Goal: Task Accomplishment & Management: Complete application form

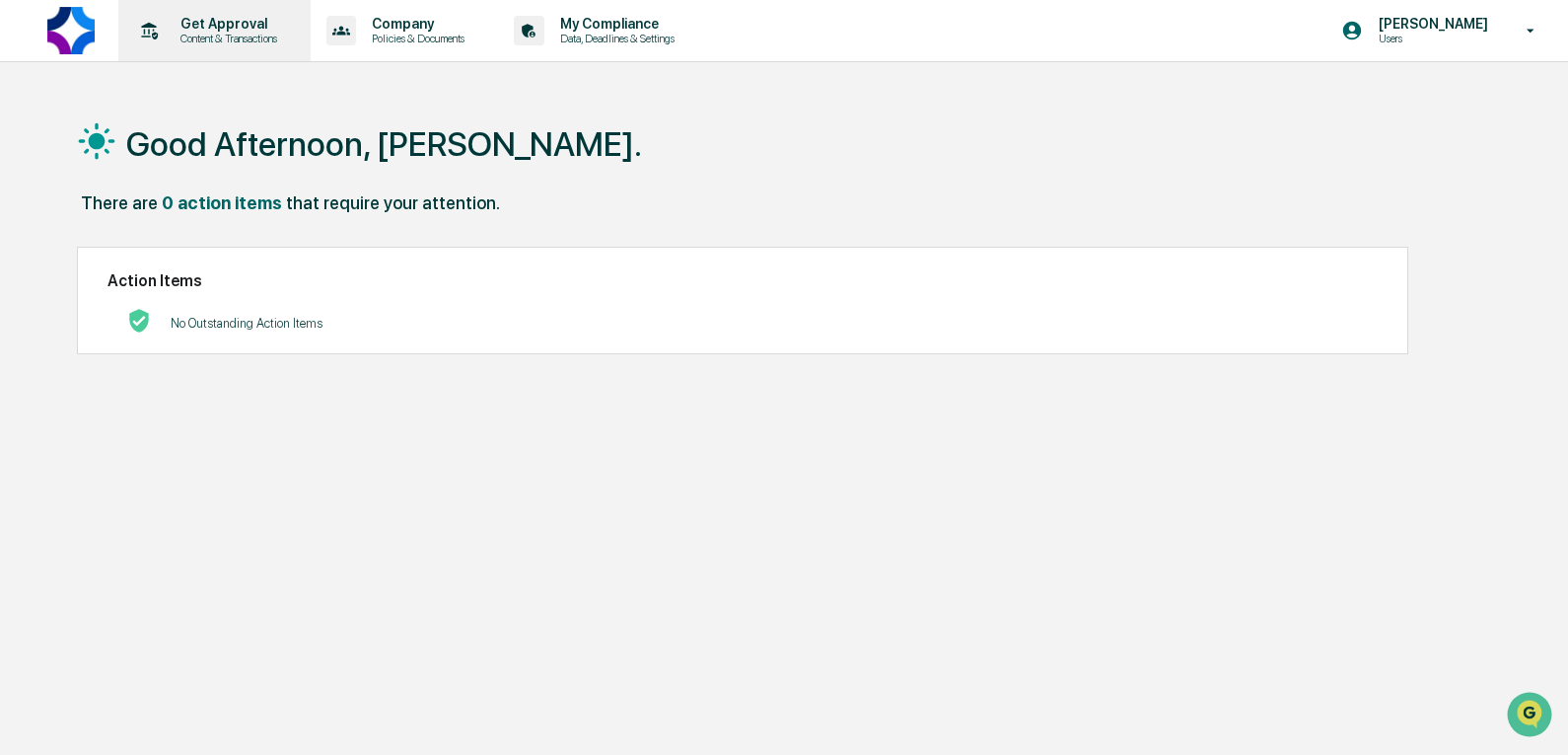
click at [217, 45] on div "Get Approval Content & Transactions" at bounding box center [212, 31] width 173 height 61
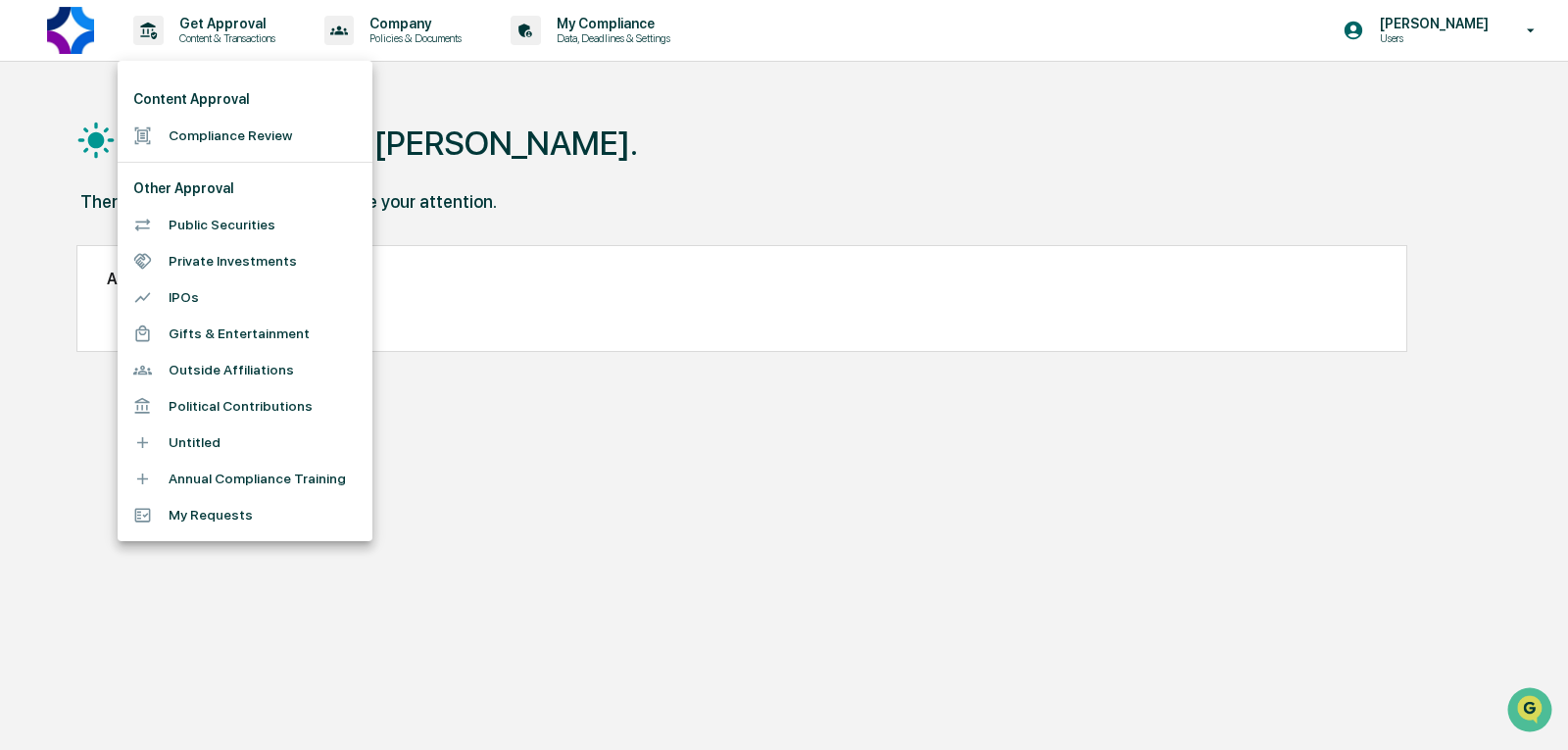
click at [224, 133] on li "Compliance Review" at bounding box center [245, 135] width 255 height 36
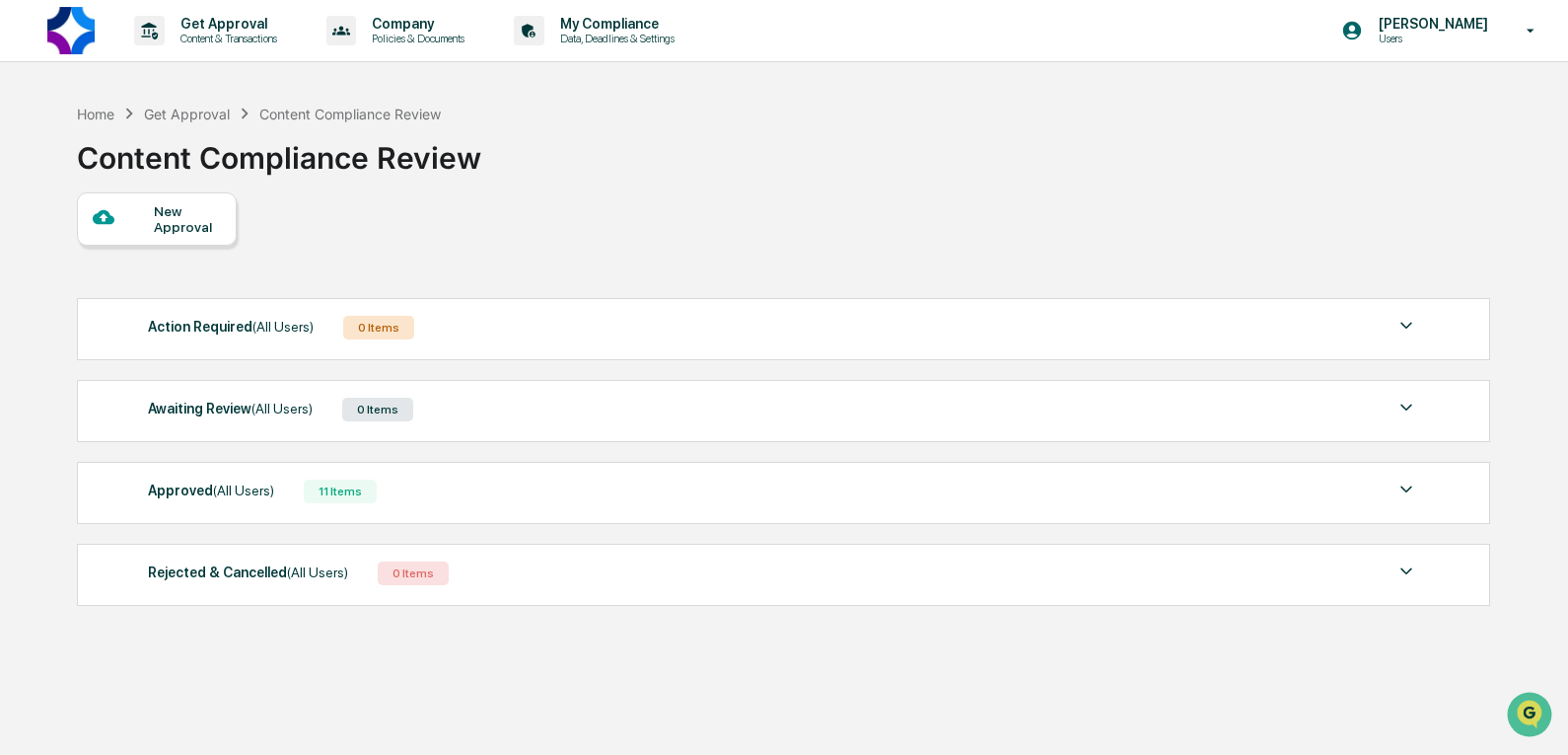
click at [112, 235] on div "New Approval" at bounding box center [157, 219] width 160 height 53
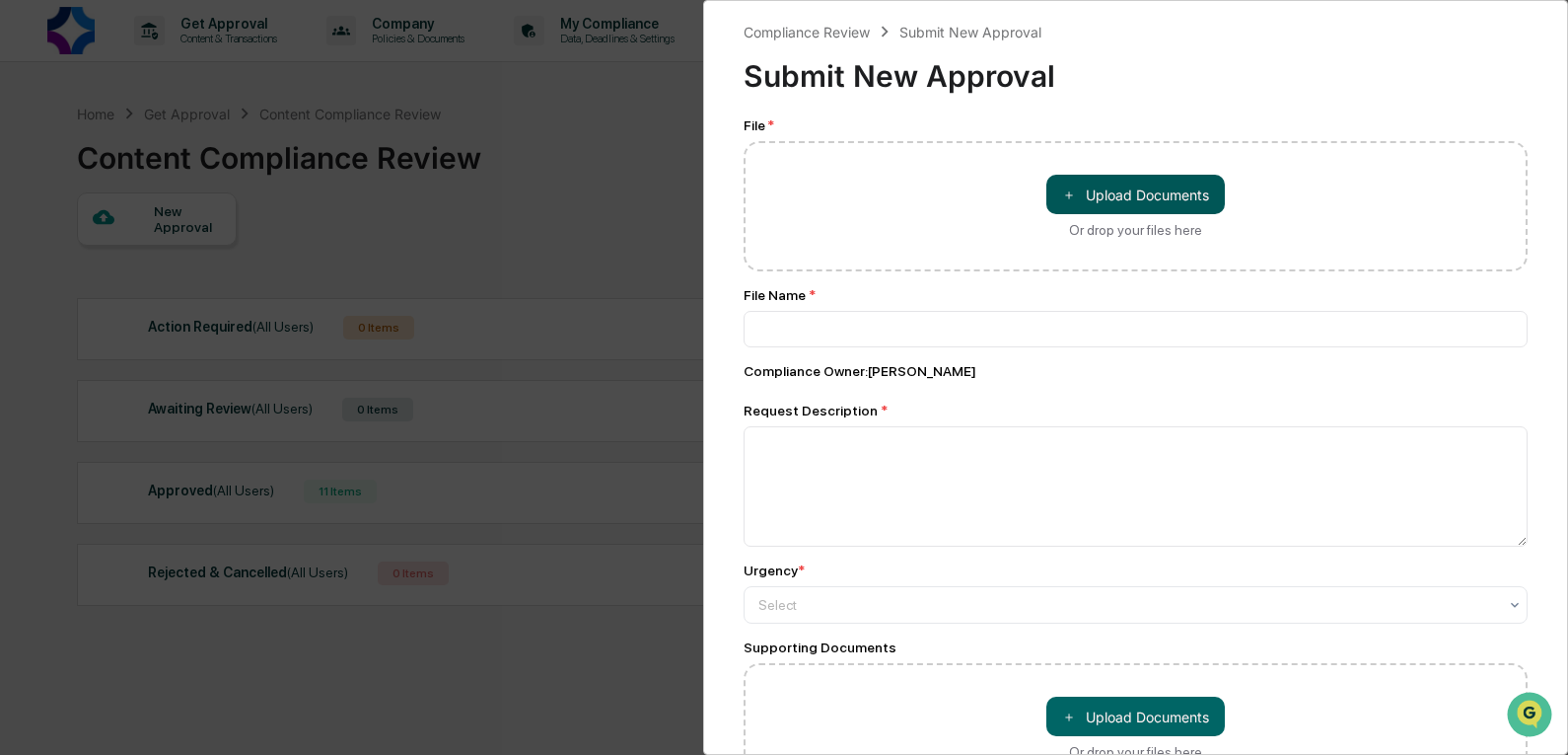
click at [1184, 198] on button "＋ Upload Documents" at bounding box center [1135, 195] width 179 height 40
type input "**********"
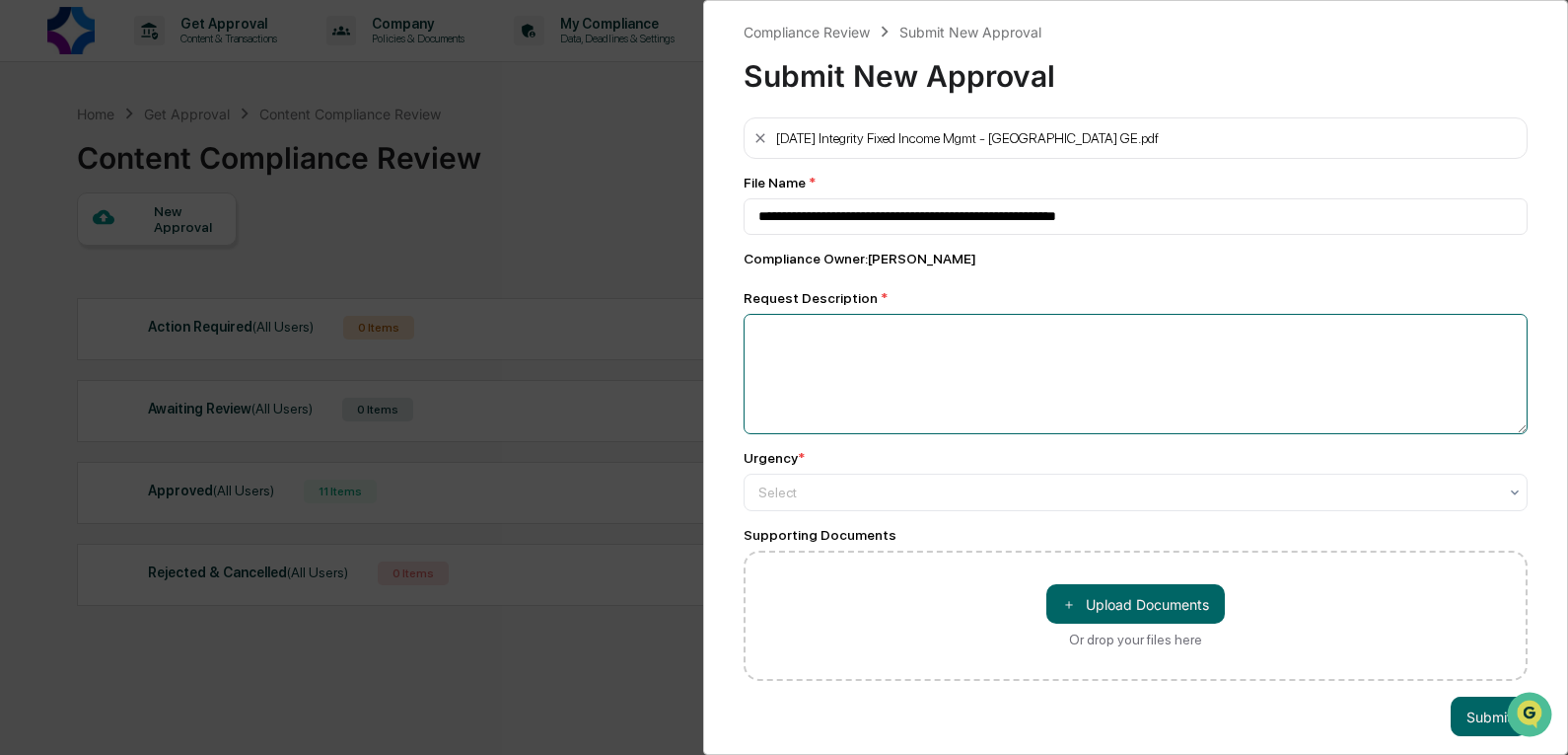
click at [919, 371] on textarea at bounding box center [1136, 374] width 784 height 121
type textarea "**********"
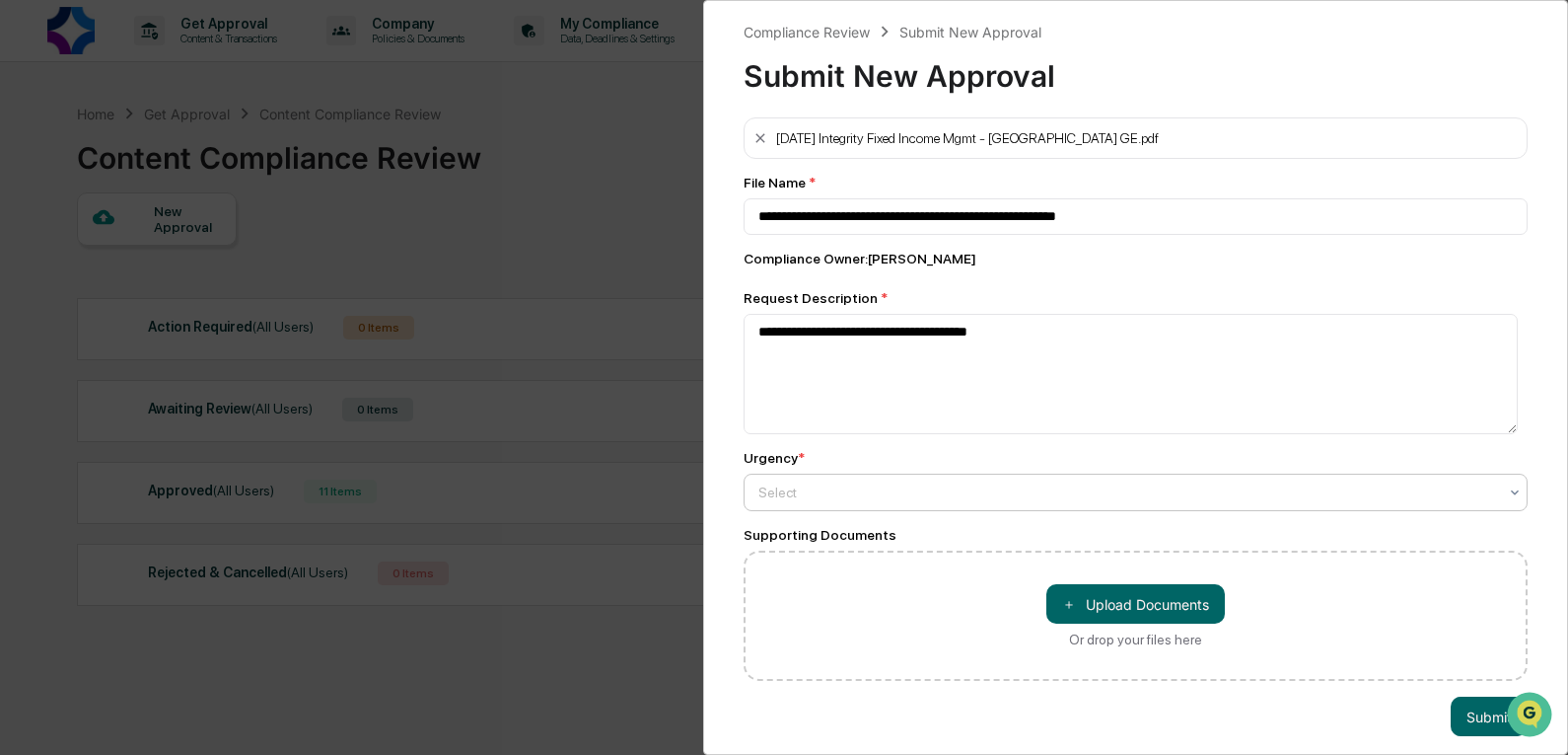
click at [947, 477] on div "Select" at bounding box center [1136, 492] width 784 height 38
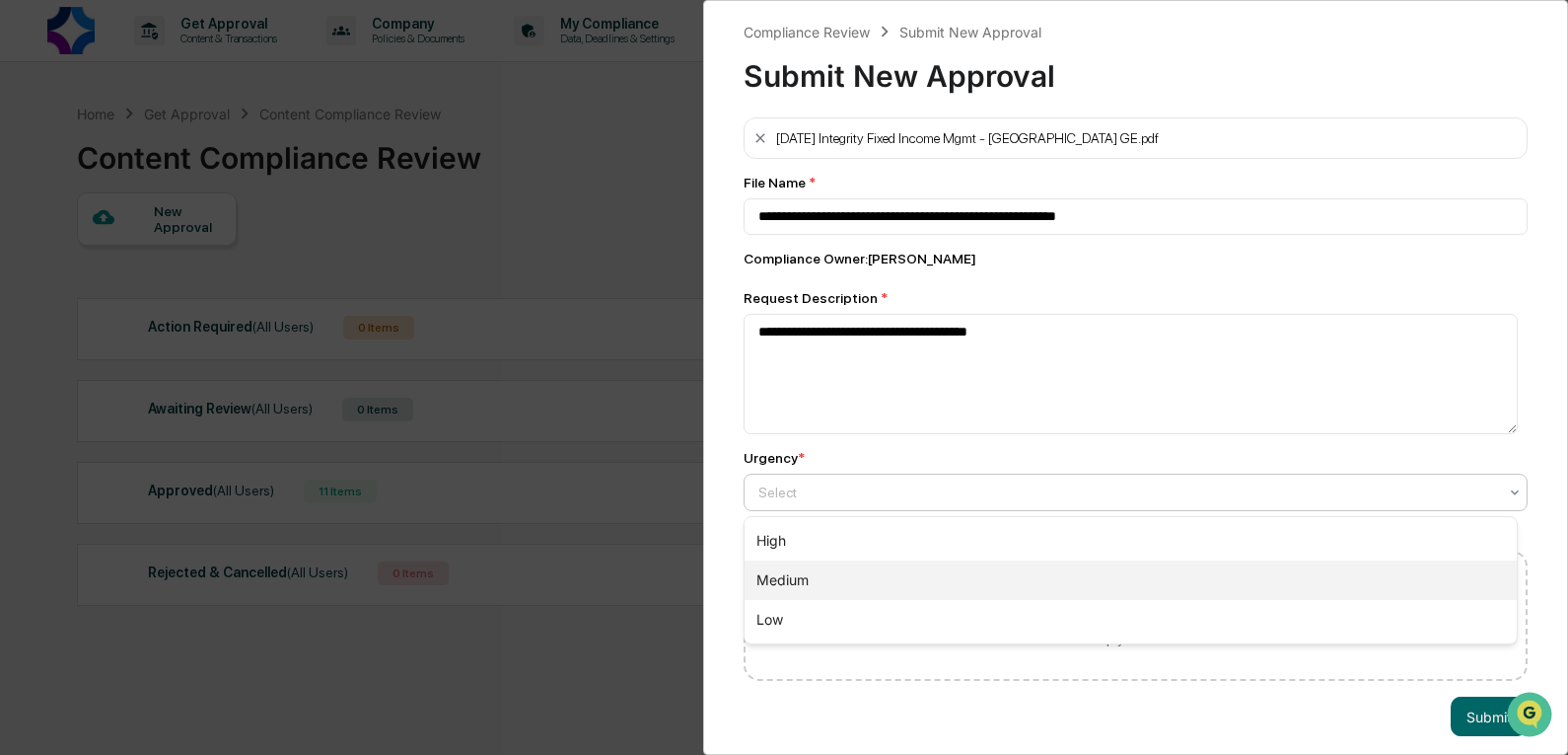
click at [855, 591] on div "Medium" at bounding box center [1131, 580] width 773 height 40
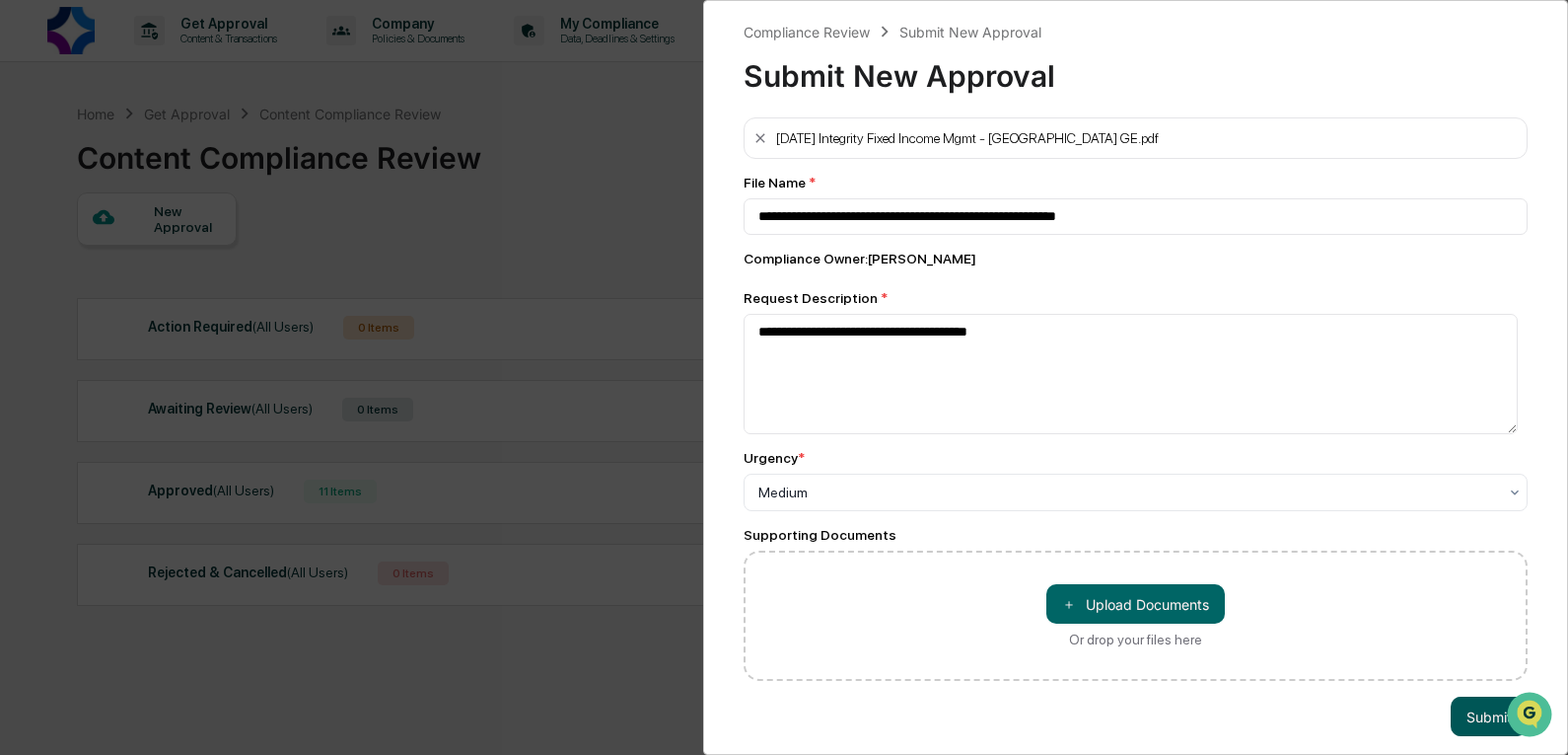
click at [1490, 726] on button "Submit" at bounding box center [1490, 716] width 77 height 40
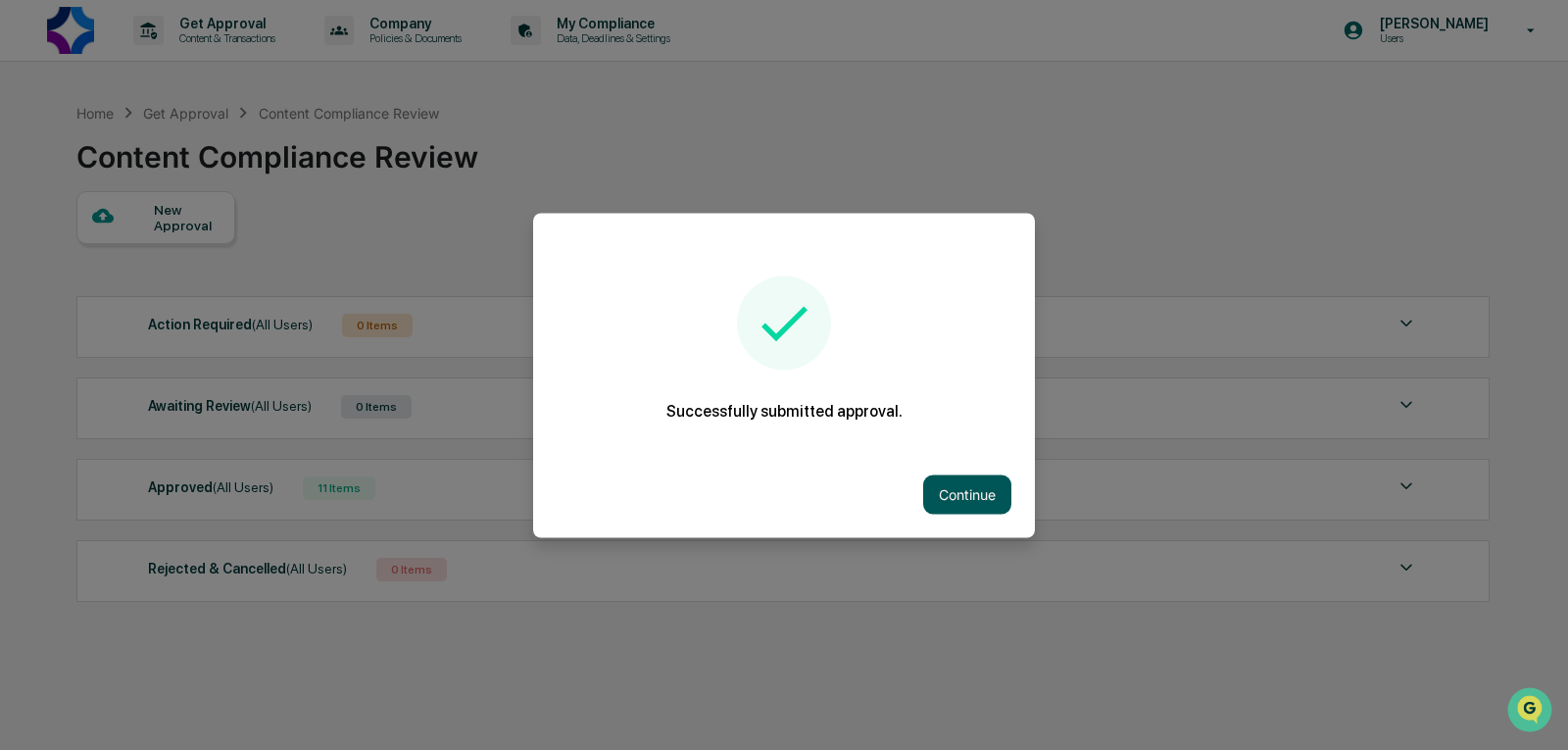
click at [982, 495] on button "Continue" at bounding box center [968, 494] width 88 height 39
